Goal: Answer question/provide support

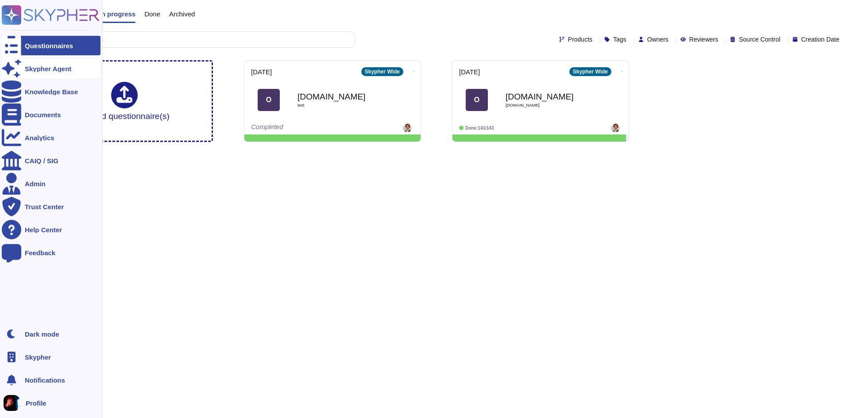
click at [25, 69] on div "Skypher Agent" at bounding box center [48, 69] width 46 height 7
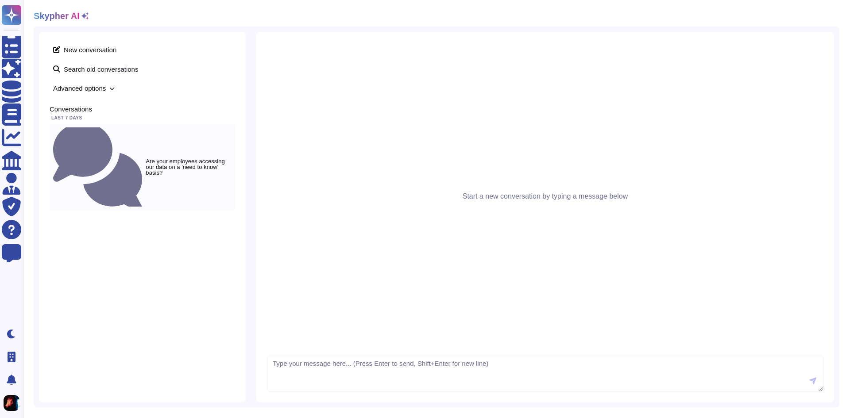
click at [154, 159] on small "Are your employees accessing our data on a 'need to know' basis?" at bounding box center [189, 167] width 86 height 17
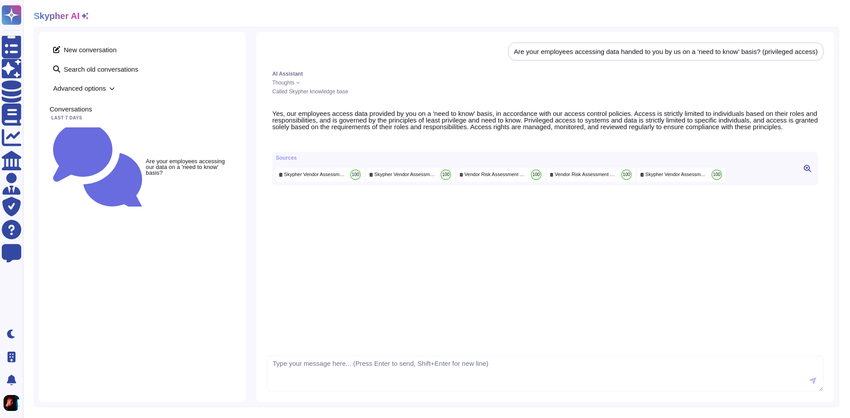
click at [805, 172] on icon at bounding box center [807, 168] width 7 height 7
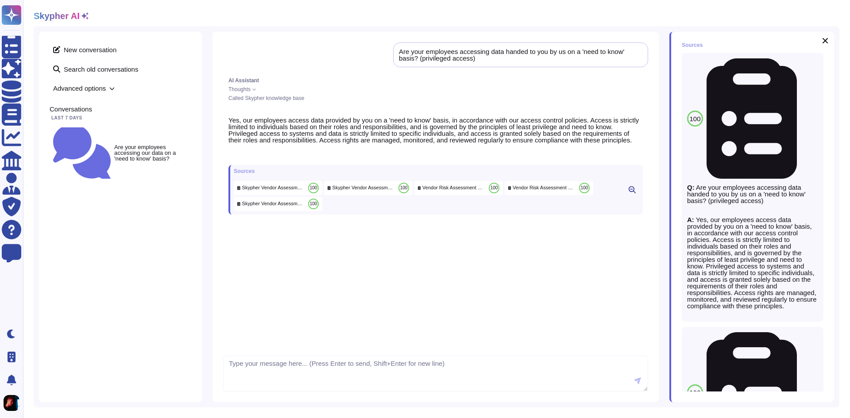
click at [801, 116] on span "Skypher Vendor Assessment Questionnaire evidence" at bounding box center [801, 119] width 0 height 7
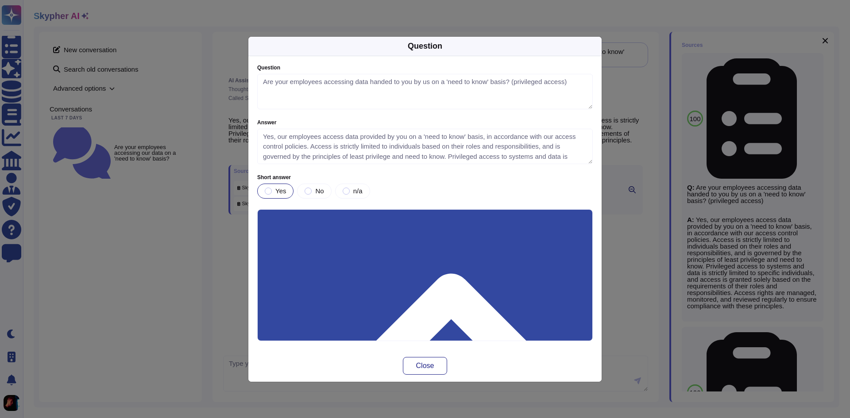
type textarea "Are your employees accessing data handed to you by us on a 'need to know' basis…"
type textarea "Yes, our employees access data provided by you on a 'need to know' basis, in ac…"
click at [321, 190] on span "No" at bounding box center [319, 191] width 8 height 8
click at [622, 2] on div "Question Question Are your employees accessing data handed to you by us on a 'n…" at bounding box center [425, 209] width 850 height 418
